Goal: Navigation & Orientation: Understand site structure

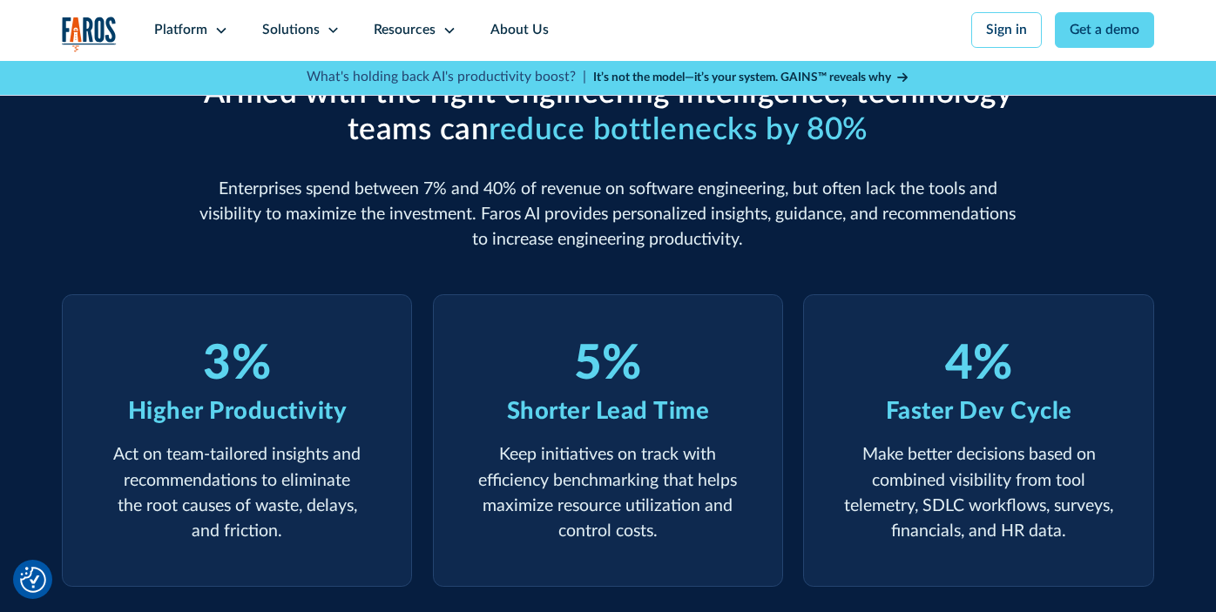
scroll to position [362, 0]
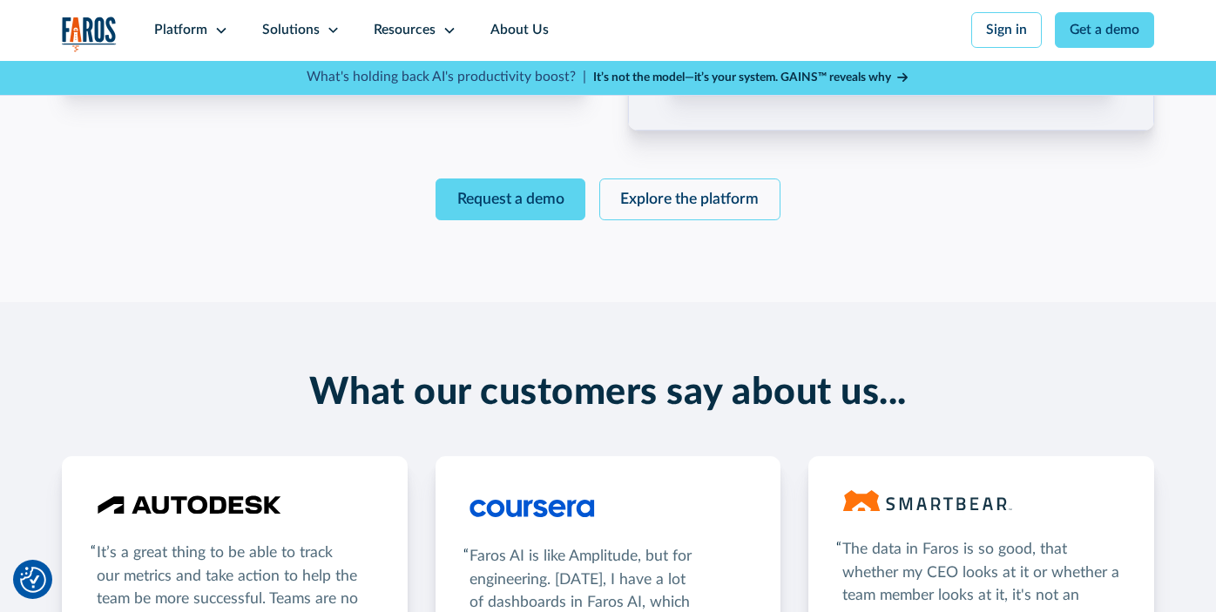
scroll to position [2804, 0]
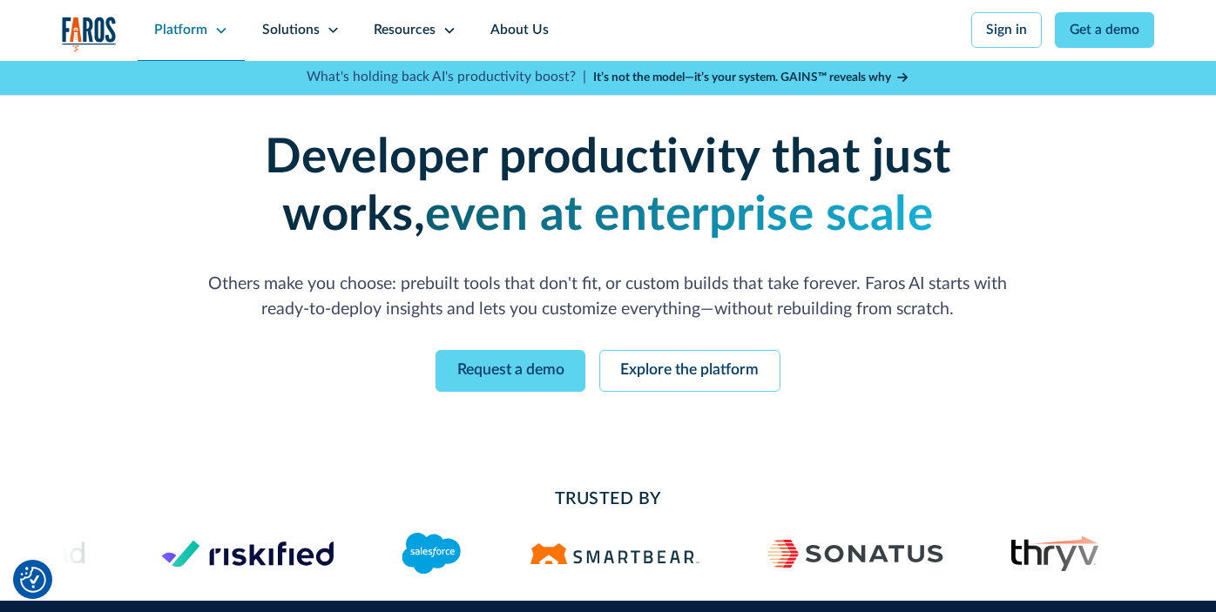
click at [216, 31] on icon at bounding box center [221, 31] width 14 height 14
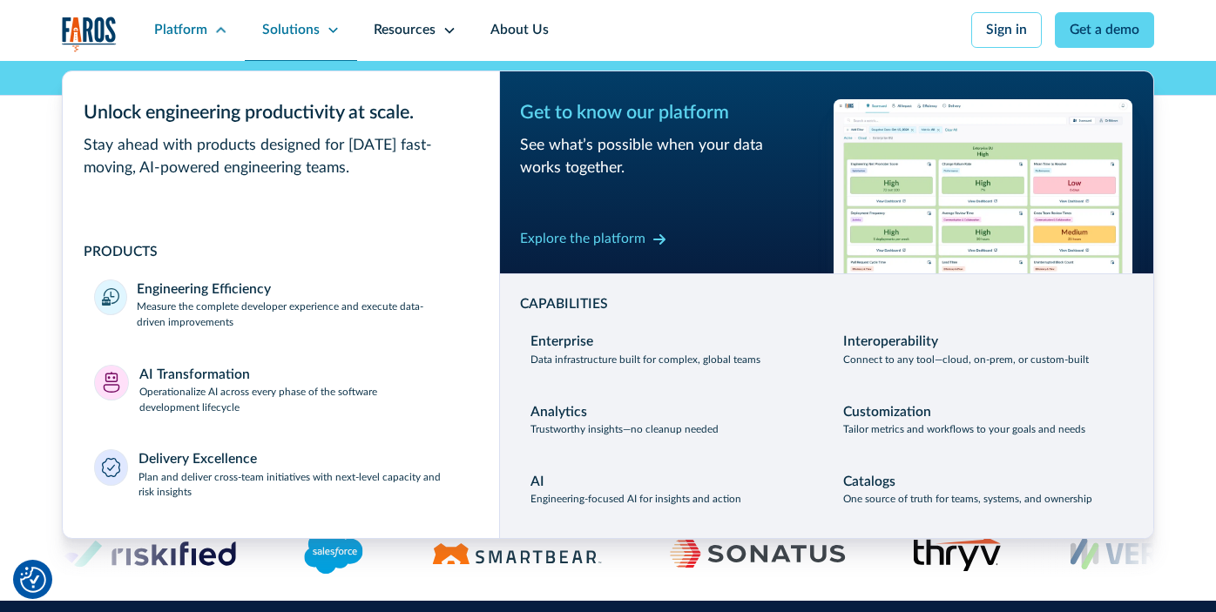
click at [312, 32] on div "Solutions" at bounding box center [290, 30] width 57 height 20
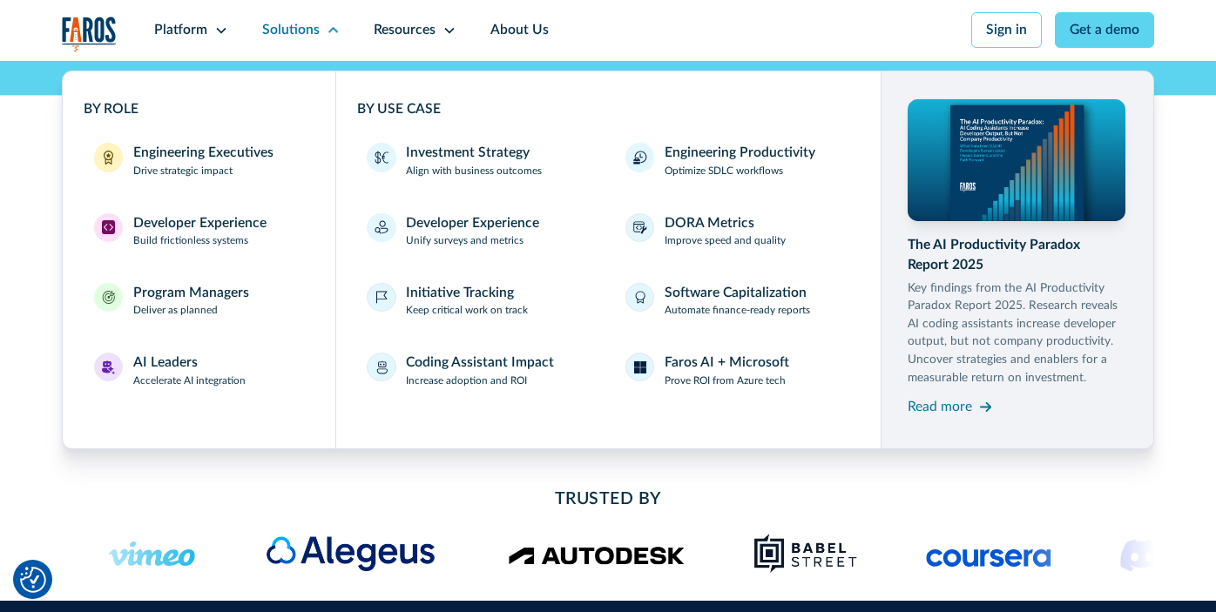
click at [27, 222] on div "Enterprise-grade developer productivity without the enterprise pain Deploy fast…" at bounding box center [608, 260] width 1216 height 399
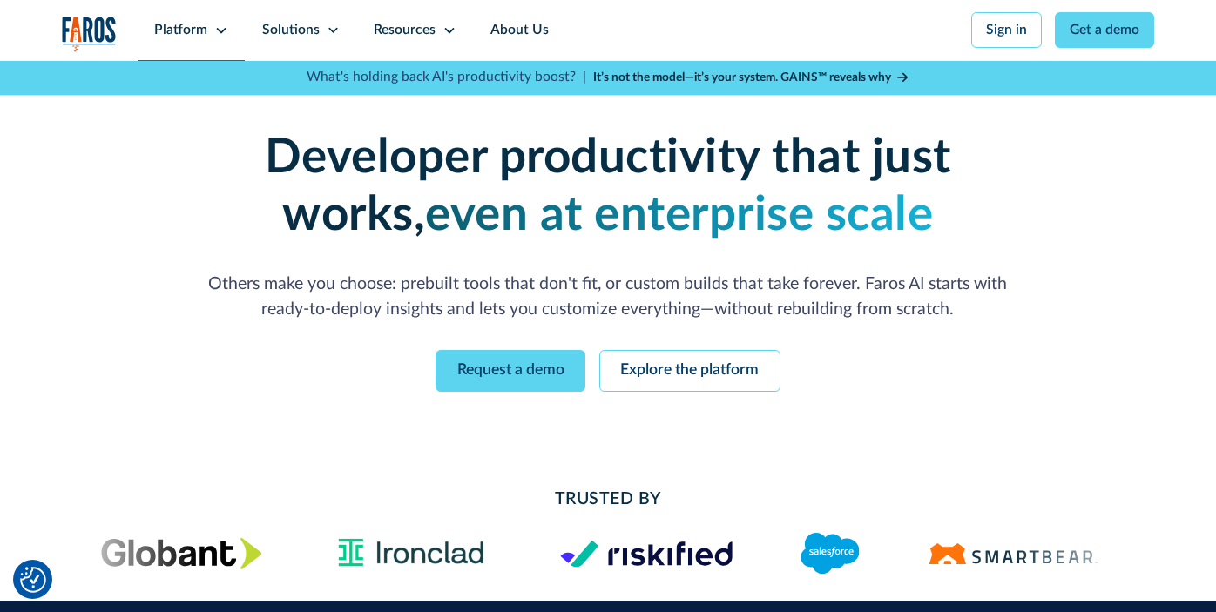
click at [227, 36] on div "Platform" at bounding box center [192, 30] width 108 height 61
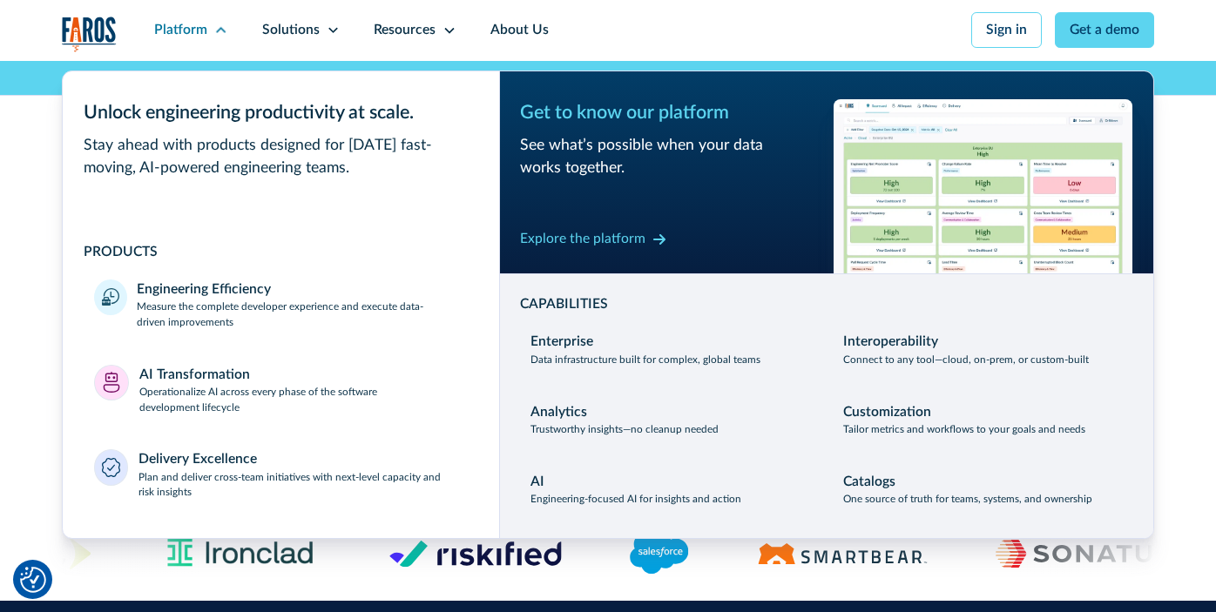
click at [1167, 159] on div "Enterprise-grade developer productivity without the enterprise pain Deploy fast…" at bounding box center [608, 260] width 1216 height 399
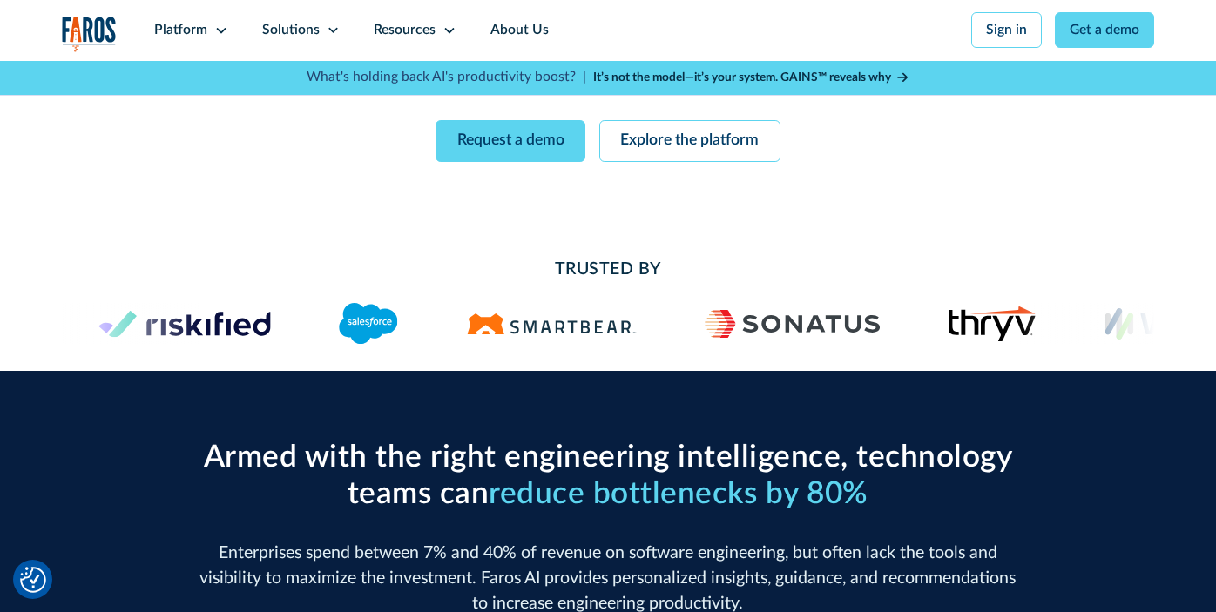
scroll to position [293, 0]
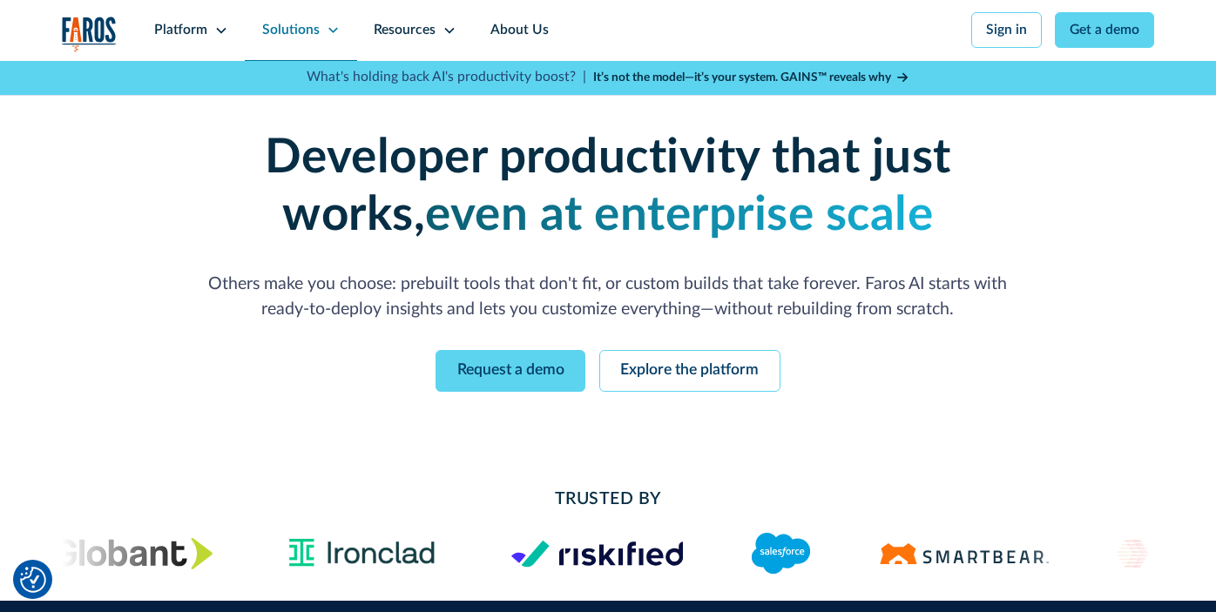
click at [328, 31] on icon at bounding box center [333, 31] width 10 height 6
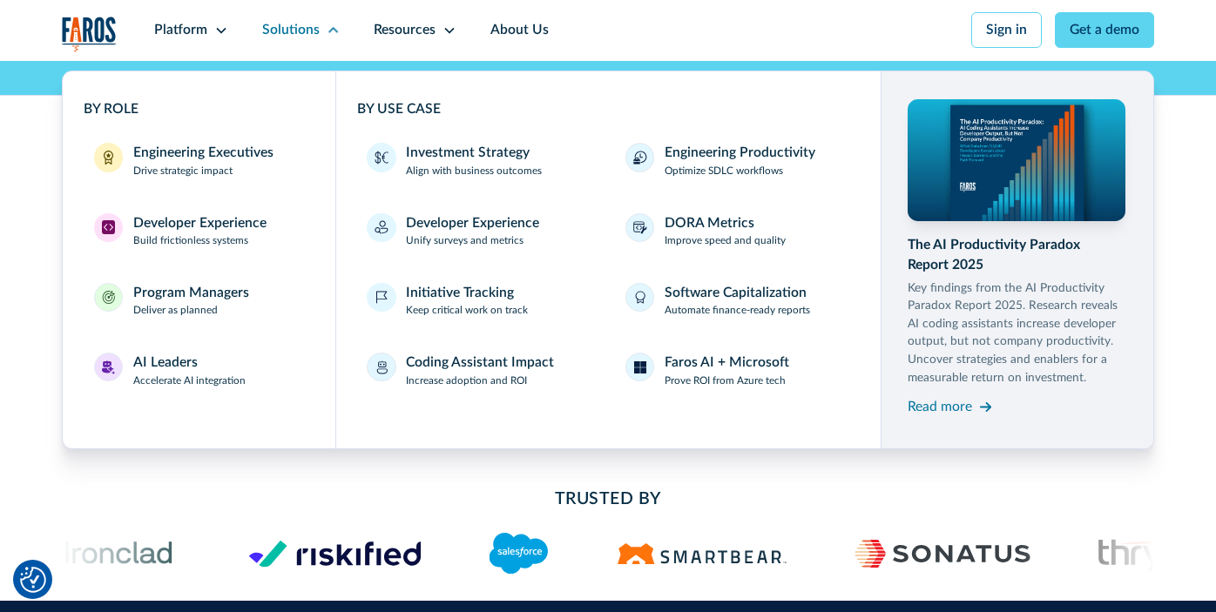
click at [17, 271] on div "Enterprise-grade developer productivity without the enterprise pain Deploy fast…" at bounding box center [608, 260] width 1216 height 399
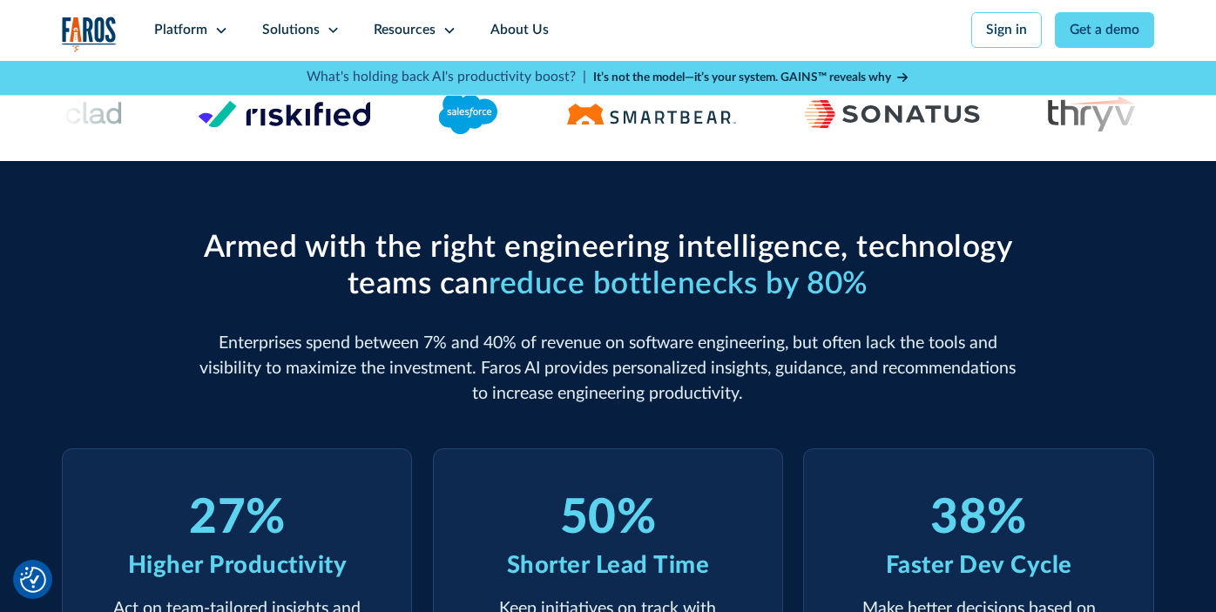
scroll to position [676, 0]
